Goal: Transaction & Acquisition: Obtain resource

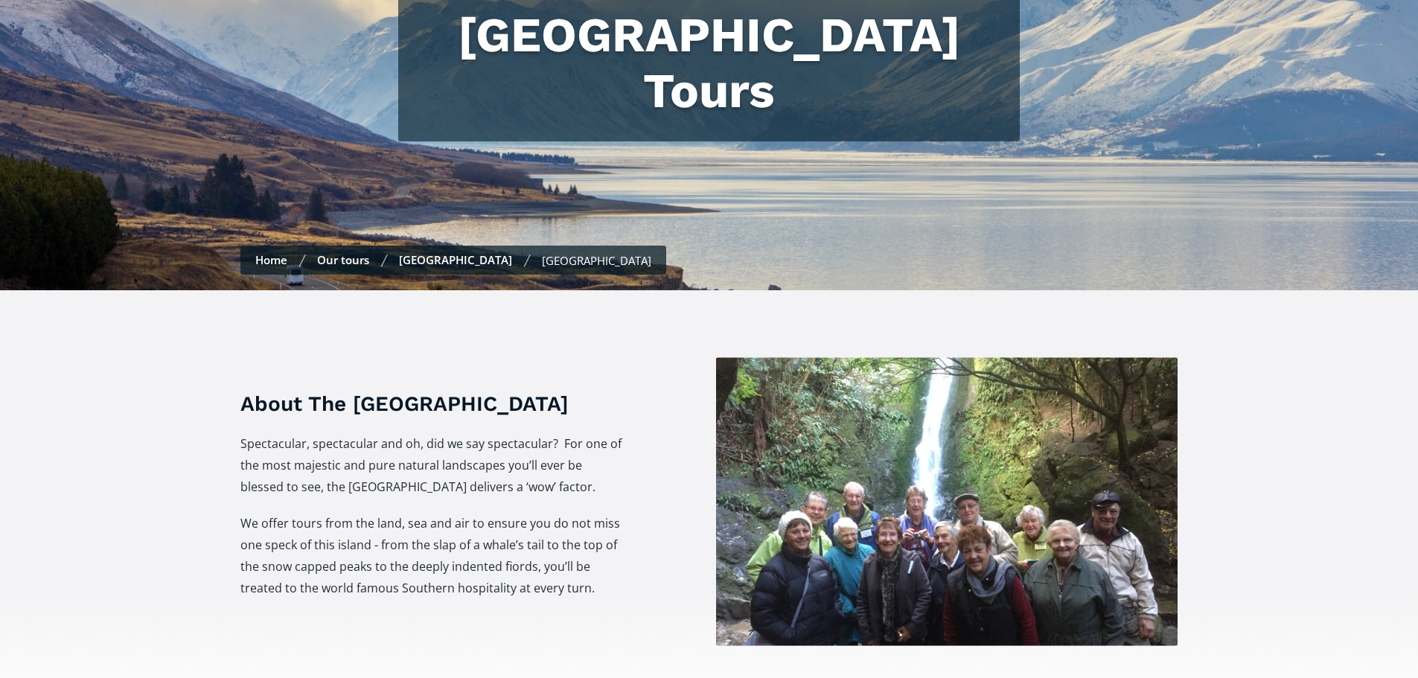
scroll to position [298, 0]
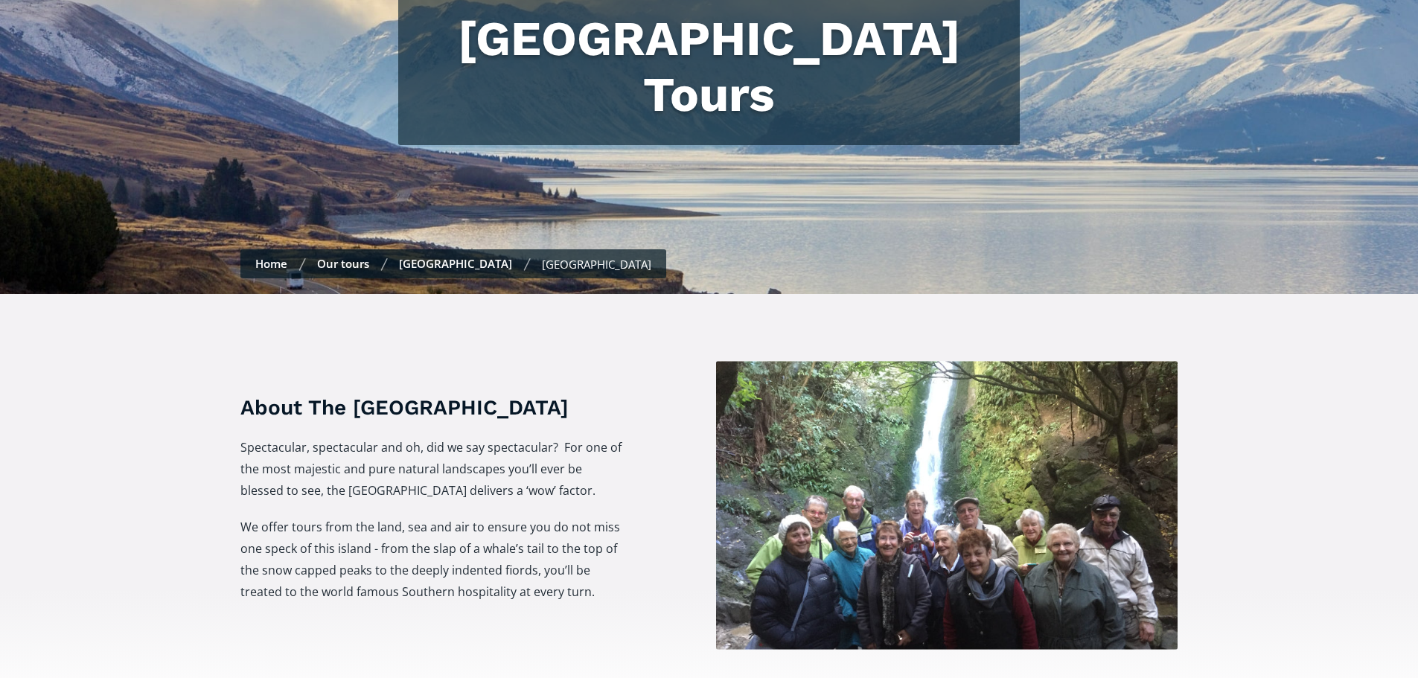
click at [430, 256] on link "[GEOGRAPHIC_DATA]" at bounding box center [455, 263] width 113 height 15
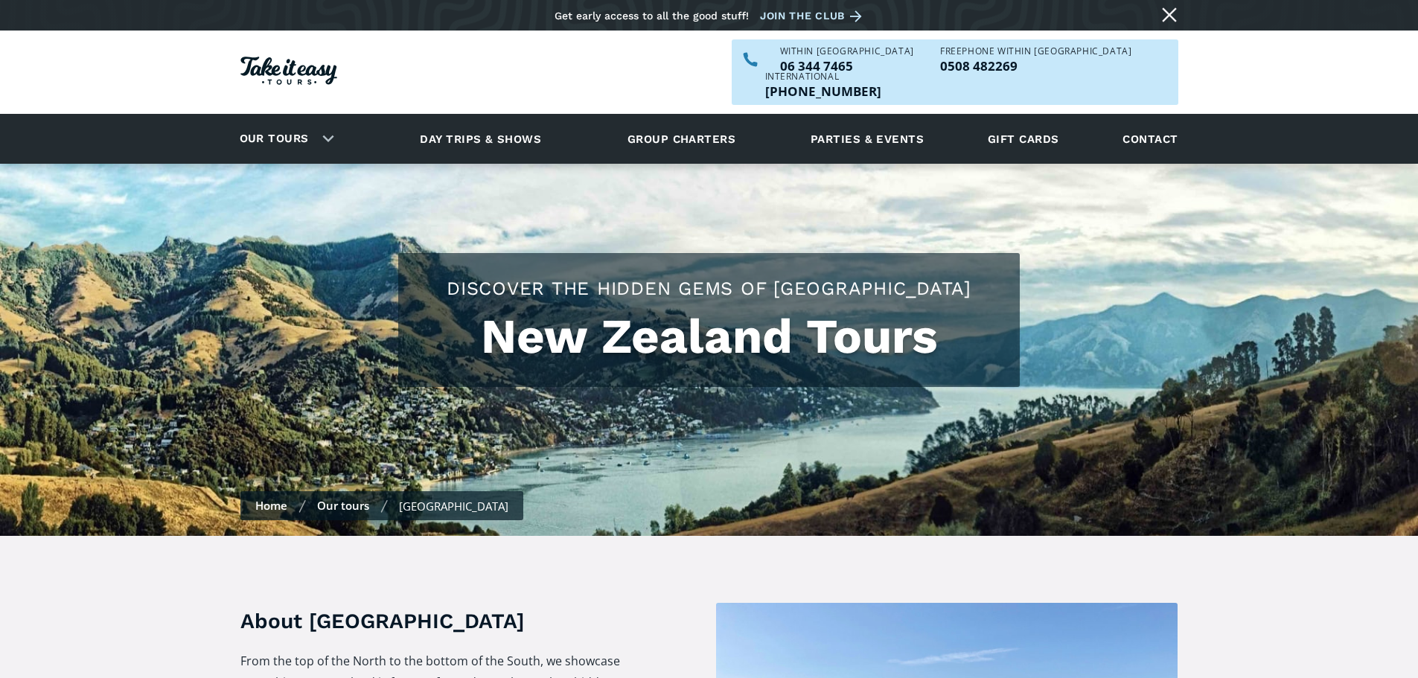
checkbox input "true"
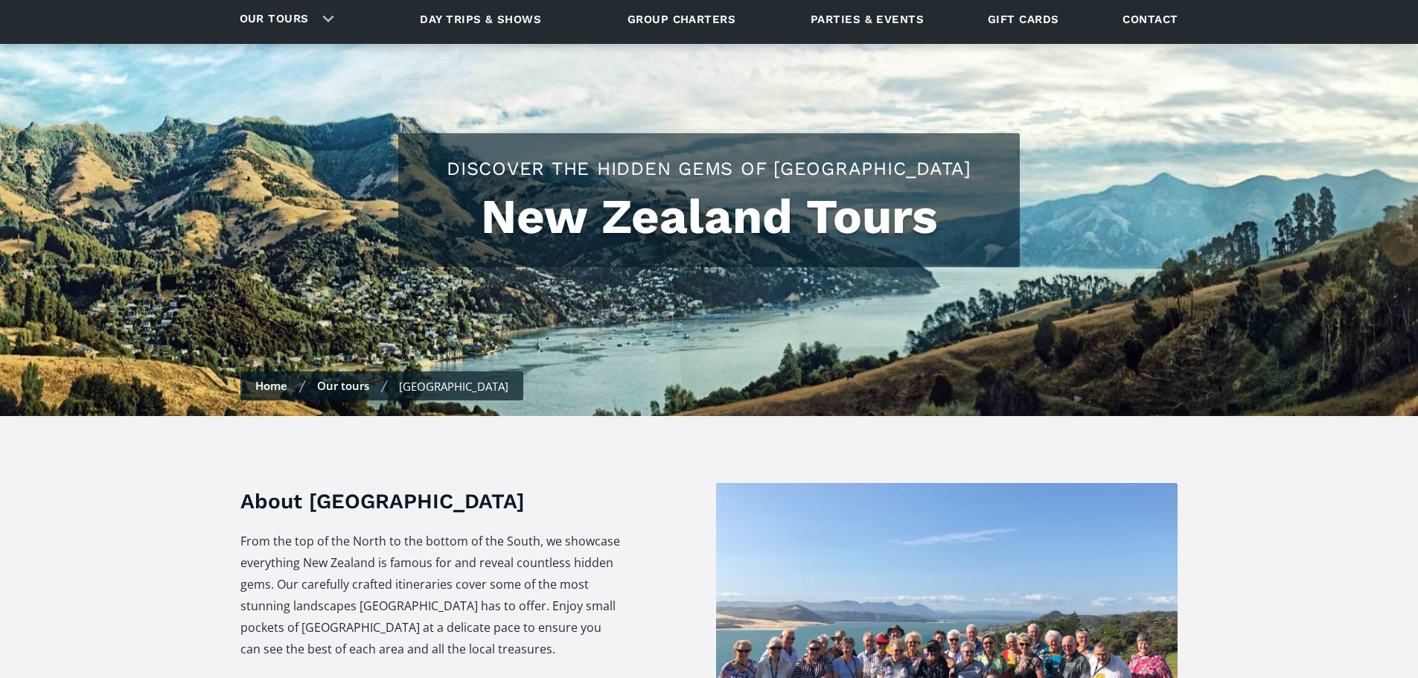
scroll to position [74, 0]
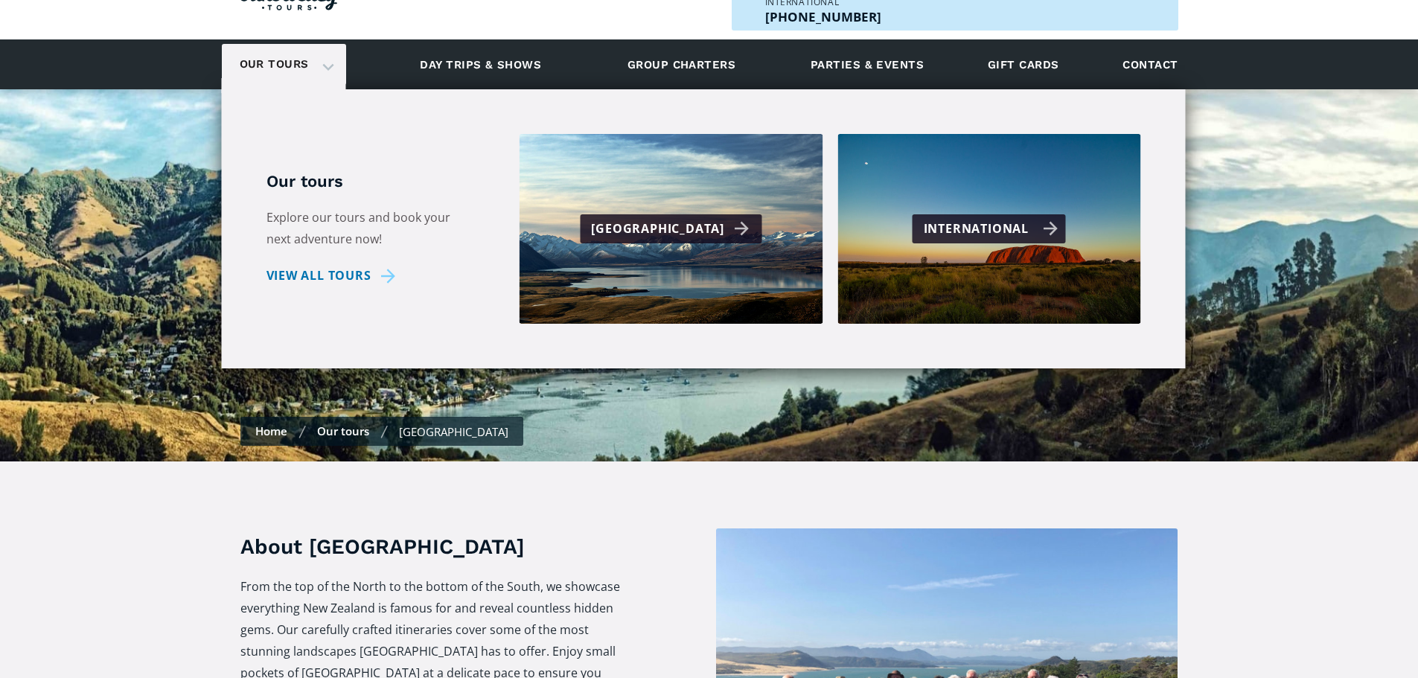
click at [1021, 218] on div "International" at bounding box center [991, 229] width 135 height 22
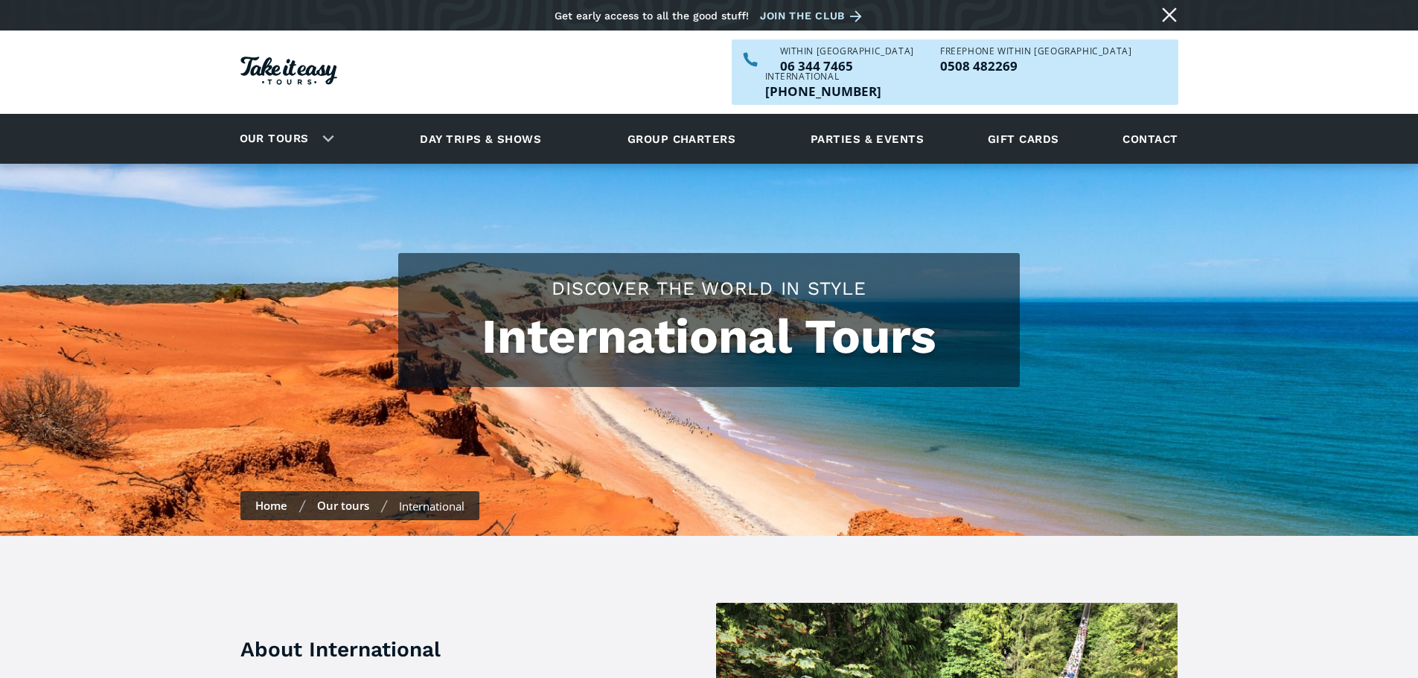
checkbox input "true"
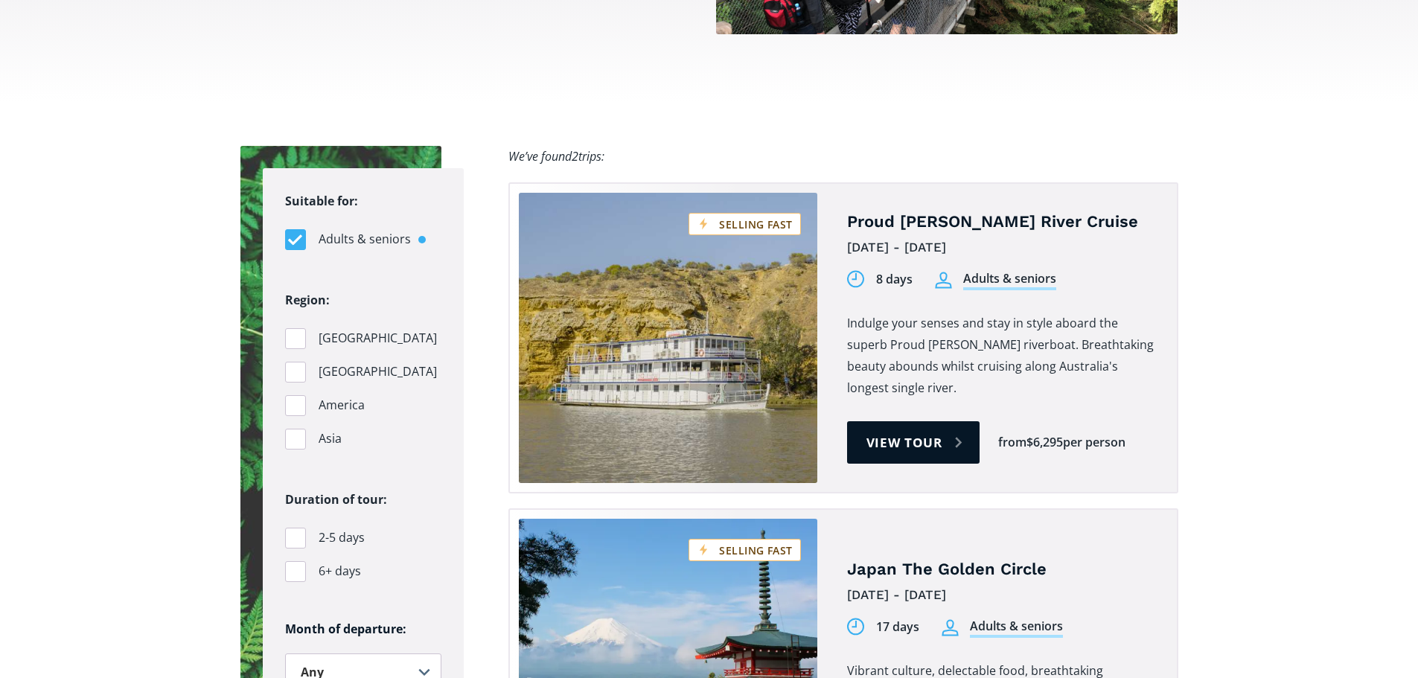
scroll to position [819, 0]
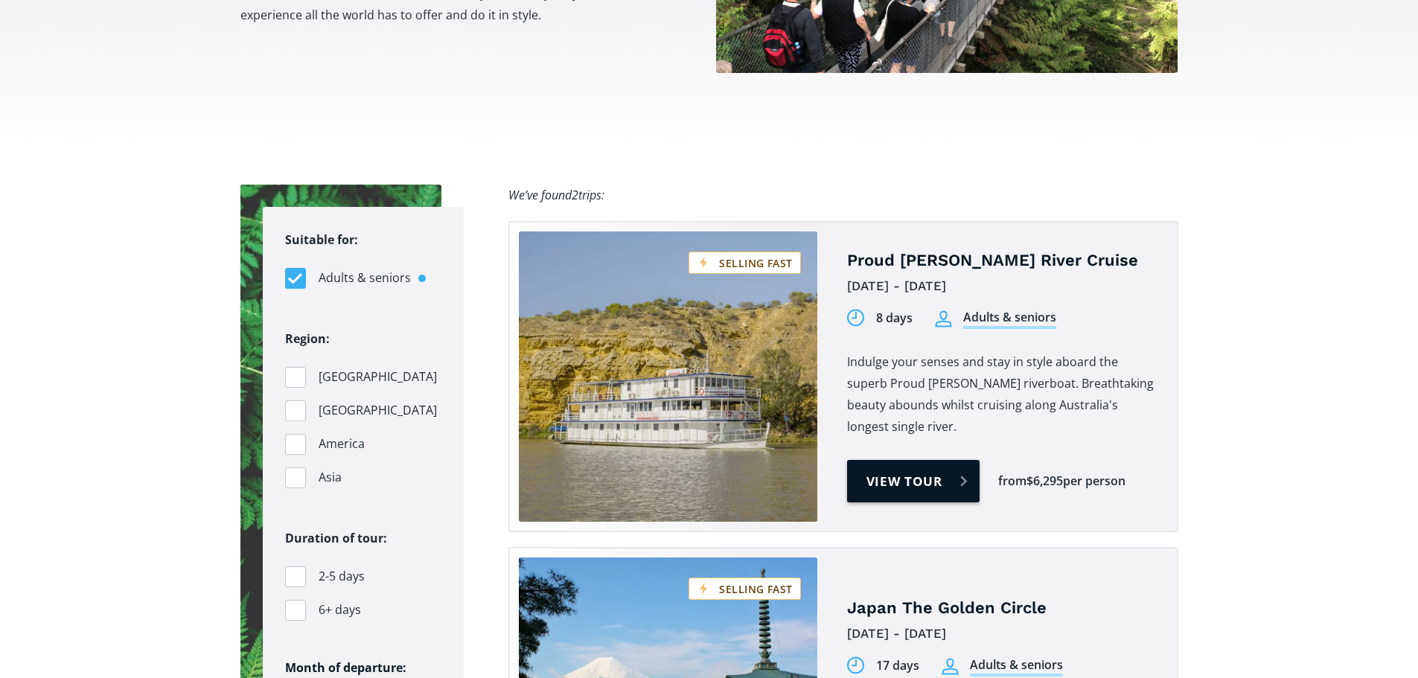
click at [889, 460] on link "View tour" at bounding box center [913, 481] width 133 height 42
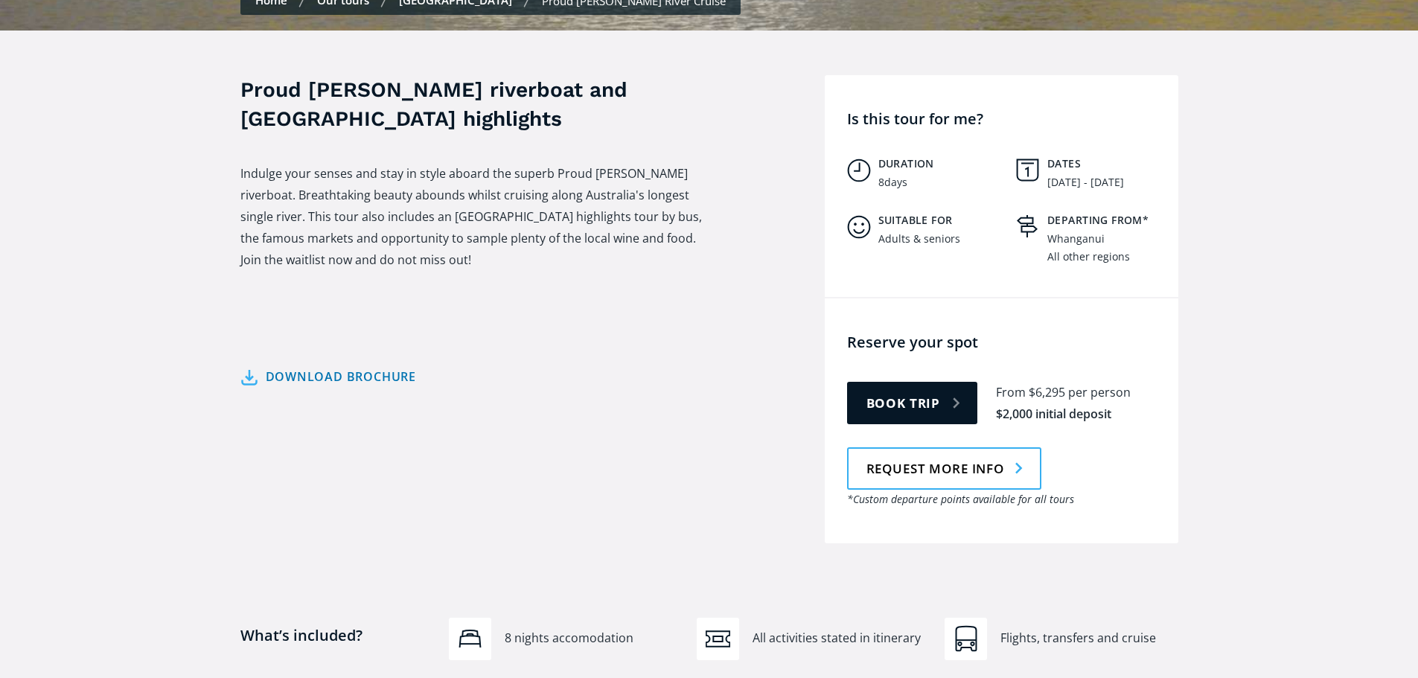
scroll to position [596, 0]
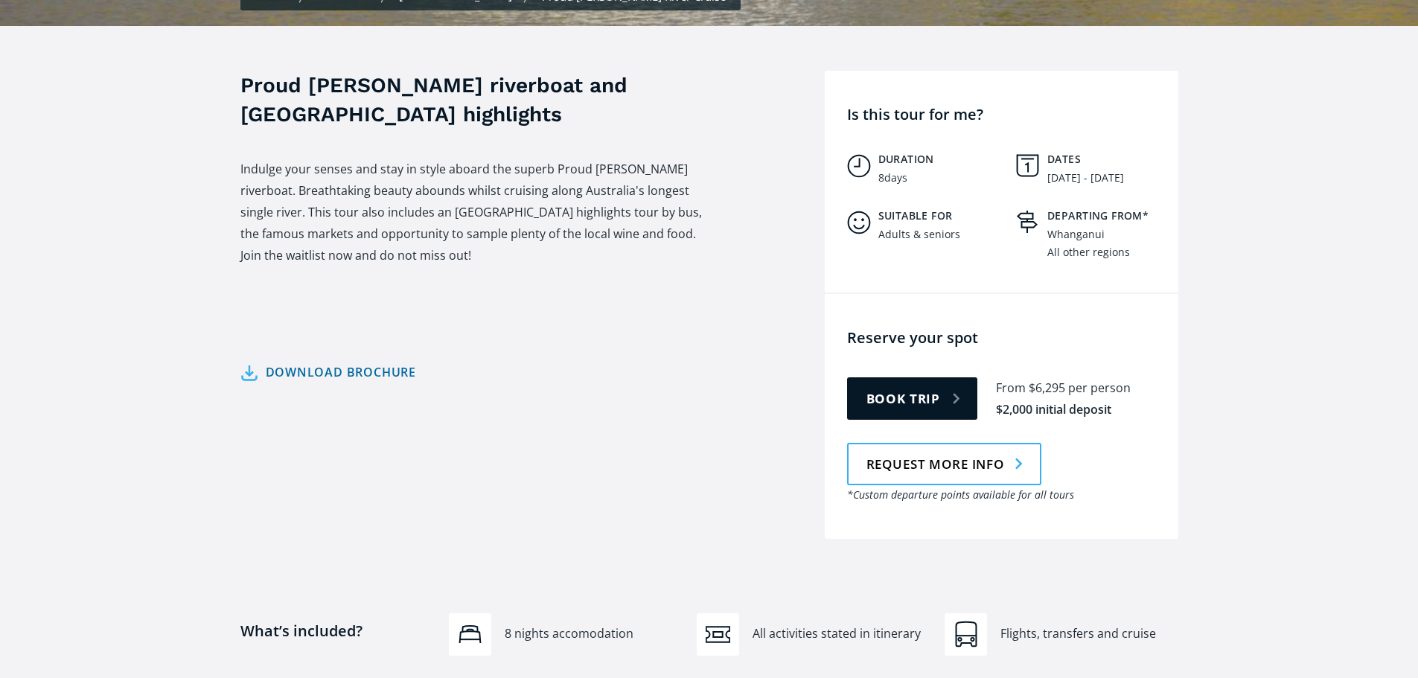
click at [331, 362] on link "Download brochure" at bounding box center [328, 373] width 176 height 22
